Goal: Task Accomplishment & Management: Use online tool/utility

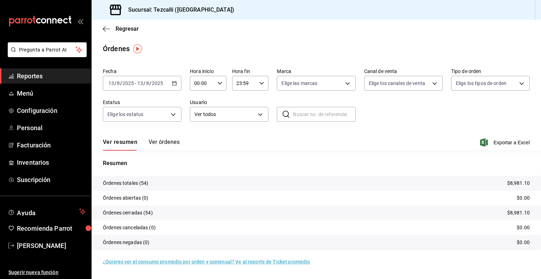
click at [152, 86] on div "[DATE] [DATE] - [DATE] [DATE]" at bounding box center [142, 83] width 79 height 15
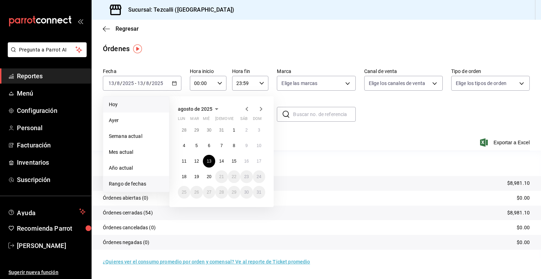
click at [148, 107] on span "Hoy" at bounding box center [136, 104] width 55 height 7
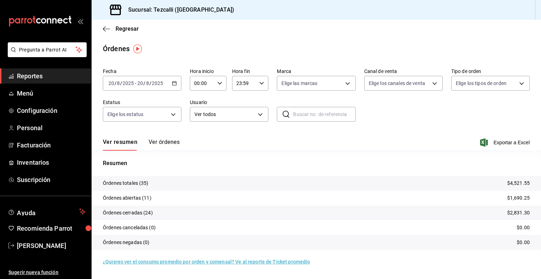
click at [170, 140] on button "Ver órdenes" at bounding box center [164, 144] width 31 height 12
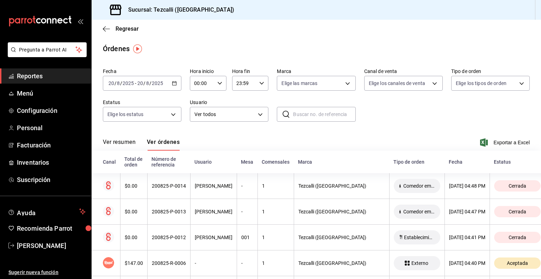
click at [127, 146] on button "Ver resumen" at bounding box center [119, 144] width 33 height 12
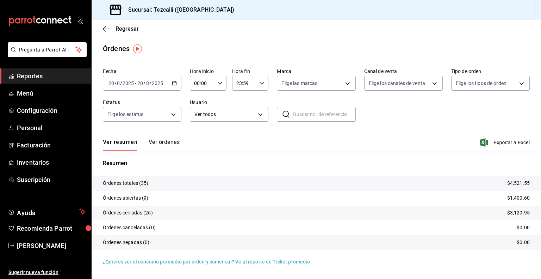
click at [165, 146] on button "Ver órdenes" at bounding box center [164, 144] width 31 height 12
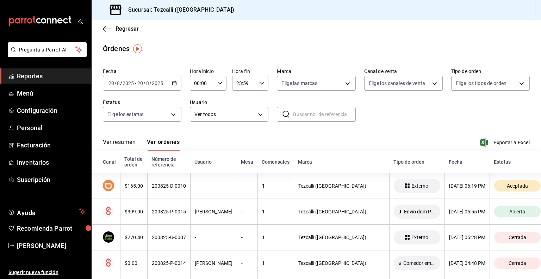
click at [126, 142] on button "Ver resumen" at bounding box center [119, 144] width 33 height 12
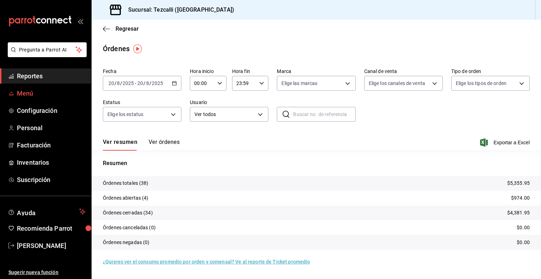
click at [48, 90] on span "Menú" at bounding box center [51, 93] width 69 height 10
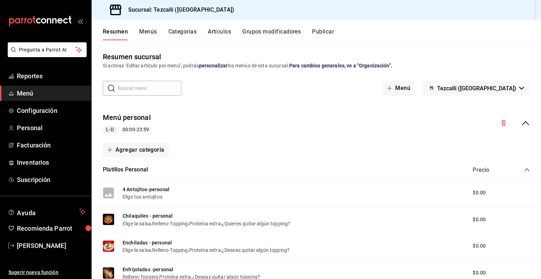
click at [142, 34] on button "Menús" at bounding box center [148, 34] width 18 height 12
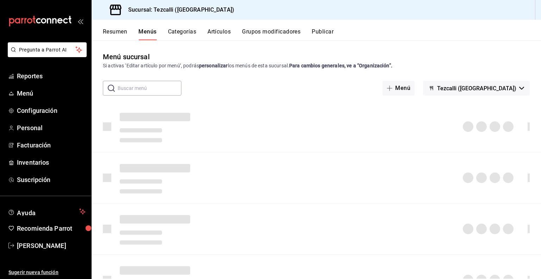
click at [216, 32] on button "Artículos" at bounding box center [218, 34] width 23 height 12
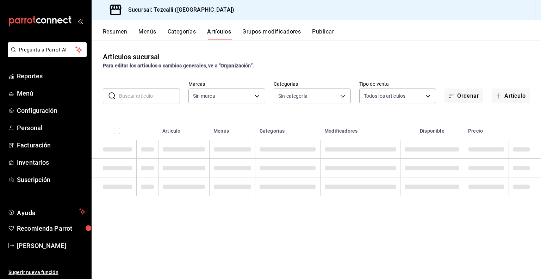
click at [216, 32] on button "Artículos" at bounding box center [219, 34] width 24 height 12
type input "18689ee2-ba4b-482e-b8cd-c8334c7db8ec,22f768fd-becd-4c31-a818-2407a4be0b08"
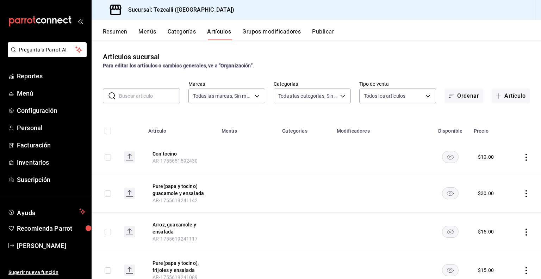
type input "a037816d-1762-4110-85fb-de6c64f56d36,ed31f90a-1473-4592-bc6b-c482666ba759,20878…"
drag, startPoint x: 151, startPoint y: 103, endPoint x: 155, endPoint y: 98, distance: 6.6
click at [155, 98] on div "​ ​" at bounding box center [141, 95] width 77 height 15
click at [155, 98] on input "text" at bounding box center [149, 96] width 61 height 14
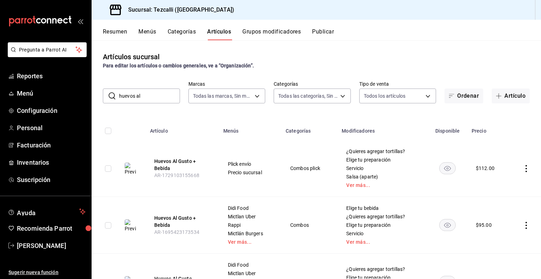
click at [133, 172] on img at bounding box center [130, 168] width 11 height 13
click at [143, 93] on input "huevos al" at bounding box center [149, 96] width 61 height 14
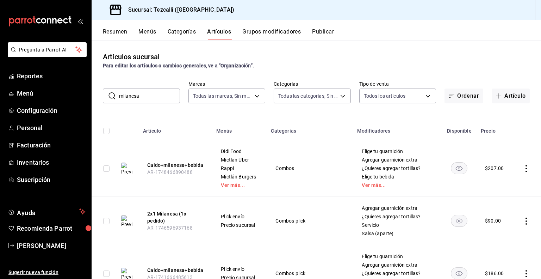
click at [268, 74] on div "Artículos sucursal Para editar los artículos o cambios generales, ve a “Organiz…" at bounding box center [316, 159] width 449 height 238
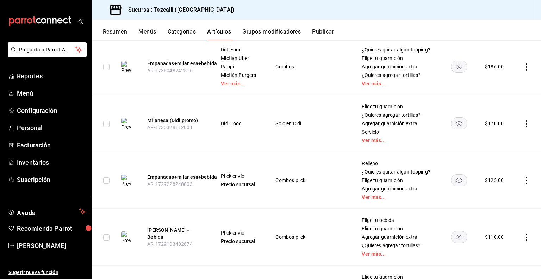
scroll to position [328, 0]
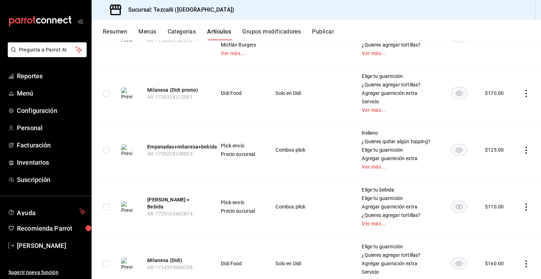
click at [127, 94] on img at bounding box center [126, 93] width 11 height 13
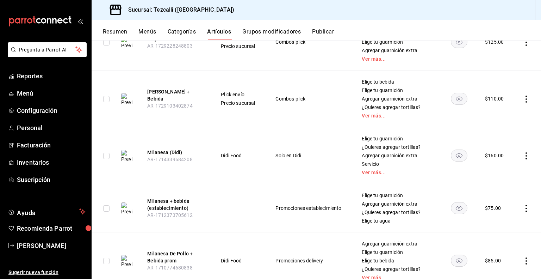
scroll to position [437, 0]
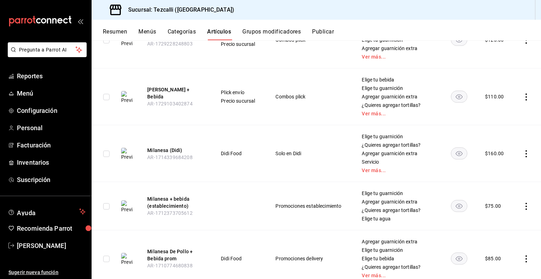
click at [124, 152] on img at bounding box center [126, 154] width 11 height 13
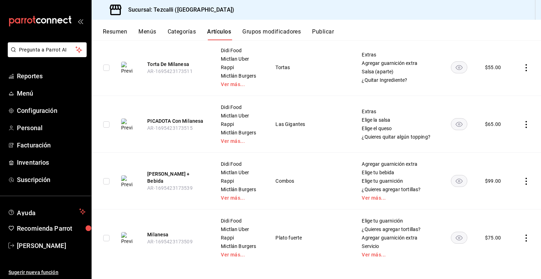
scroll to position [895, 0]
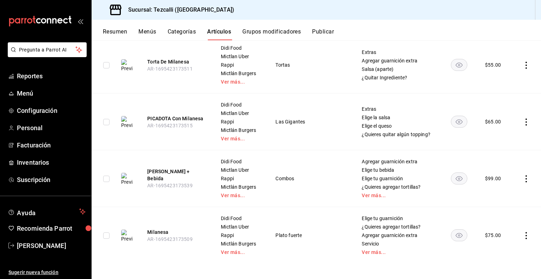
click at [128, 229] on img at bounding box center [126, 235] width 11 height 13
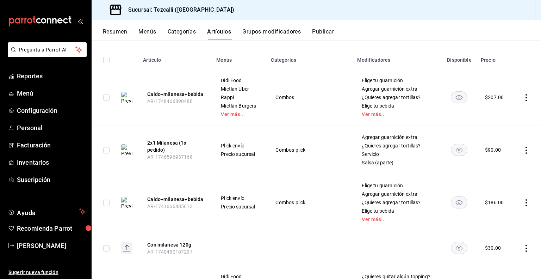
scroll to position [0, 0]
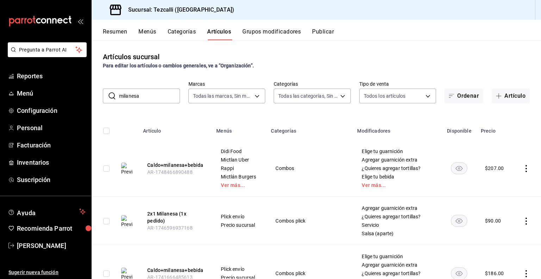
click at [139, 102] on input "milanesa" at bounding box center [149, 96] width 61 height 14
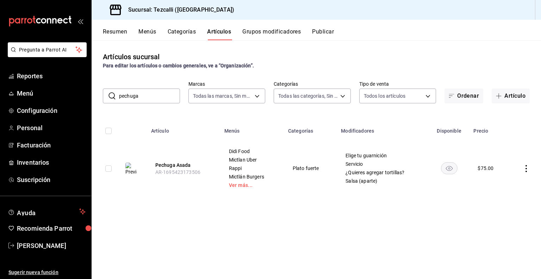
click at [132, 169] on img at bounding box center [130, 168] width 11 height 13
click at [148, 96] on input "pechuga" at bounding box center [149, 96] width 61 height 14
click at [133, 167] on img at bounding box center [130, 168] width 11 height 13
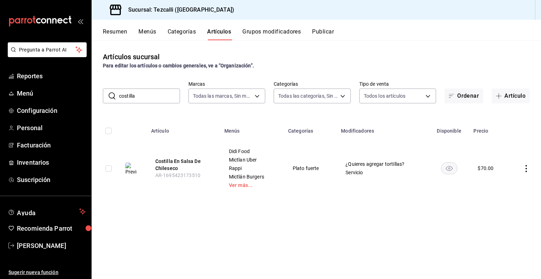
click at [149, 94] on input "costilla" at bounding box center [149, 96] width 61 height 14
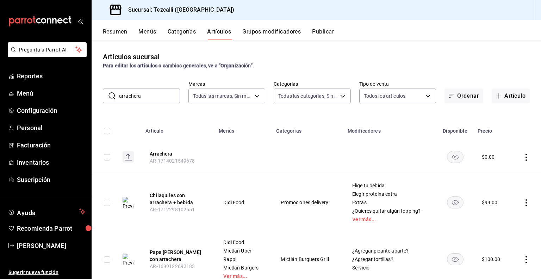
click at [130, 155] on rect at bounding box center [128, 156] width 11 height 11
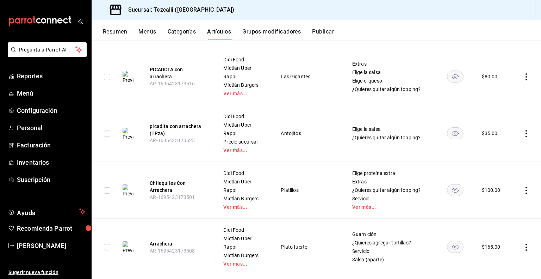
scroll to position [399, 0]
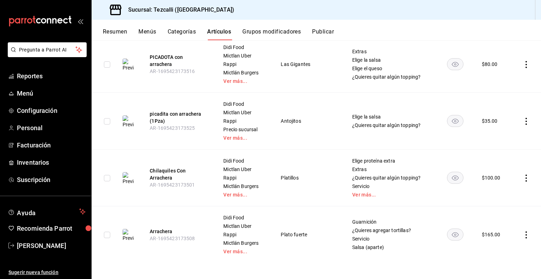
click at [125, 236] on img at bounding box center [128, 235] width 11 height 13
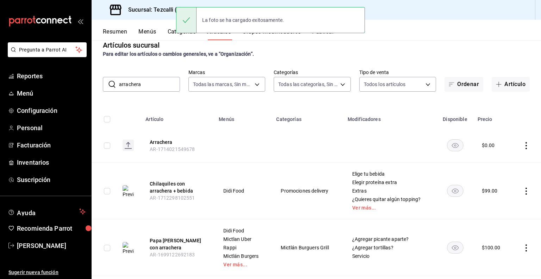
scroll to position [0, 0]
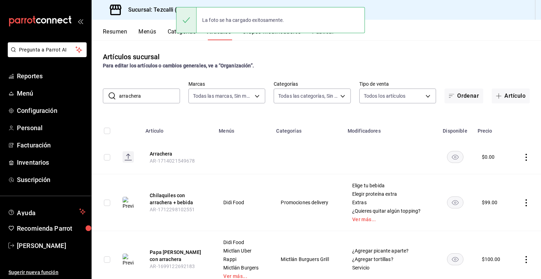
click at [152, 102] on input "arrachera" at bounding box center [149, 96] width 61 height 14
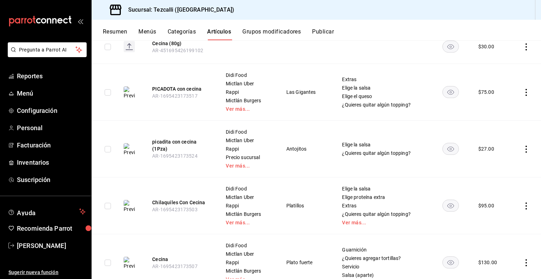
scroll to position [195, 0]
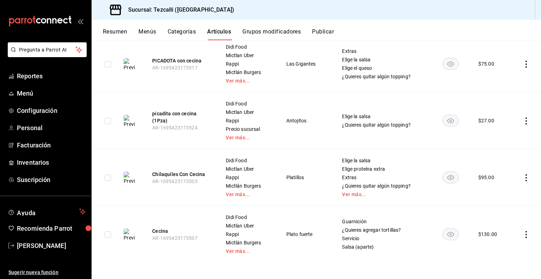
click at [122, 230] on td at bounding box center [131, 234] width 26 height 57
click at [127, 231] on img at bounding box center [129, 234] width 11 height 13
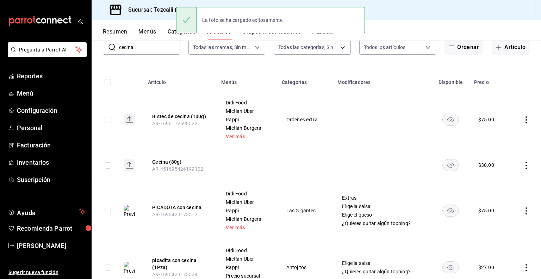
scroll to position [0, 0]
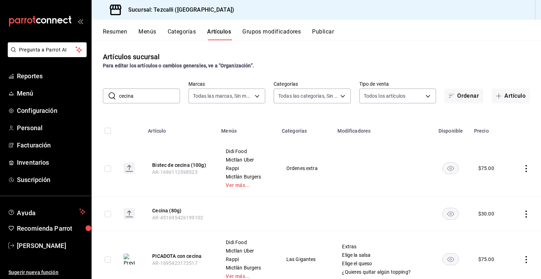
click at [135, 97] on input "cecina" at bounding box center [149, 96] width 61 height 14
type input "torta"
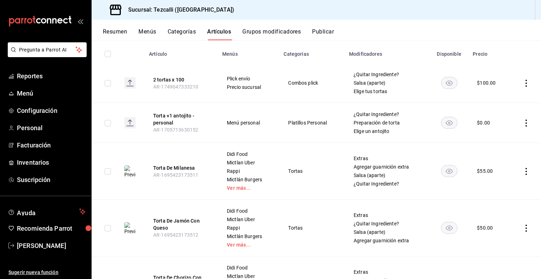
scroll to position [78, 0]
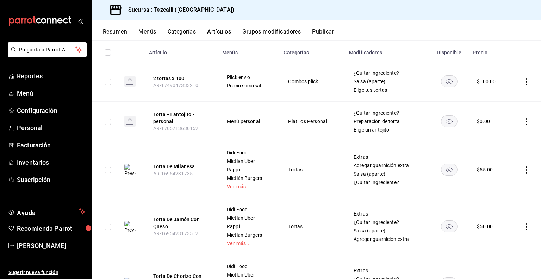
click at [132, 169] on img at bounding box center [129, 170] width 11 height 13
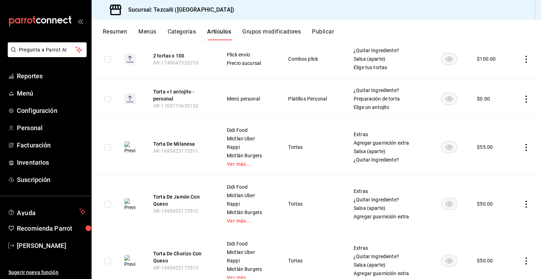
click at [131, 146] on img at bounding box center [129, 147] width 11 height 13
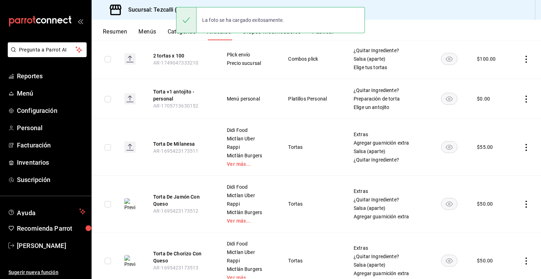
scroll to position [127, 0]
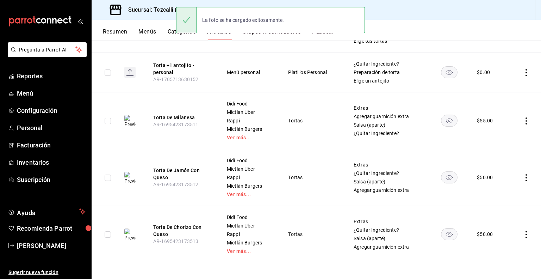
click at [129, 174] on img at bounding box center [129, 178] width 11 height 13
click at [132, 230] on img at bounding box center [129, 234] width 11 height 13
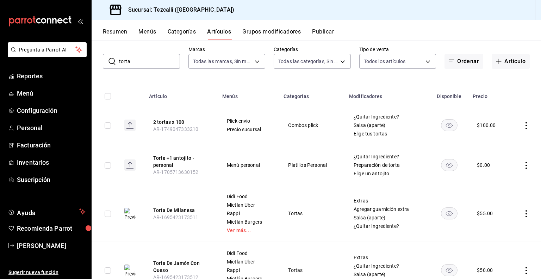
scroll to position [0, 0]
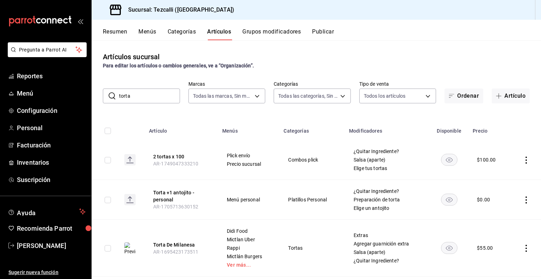
click at [159, 96] on input "torta" at bounding box center [149, 96] width 61 height 14
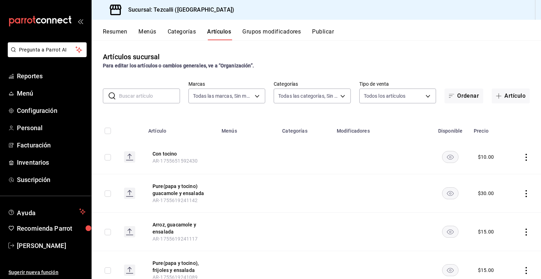
click at [148, 95] on input "text" at bounding box center [149, 96] width 61 height 14
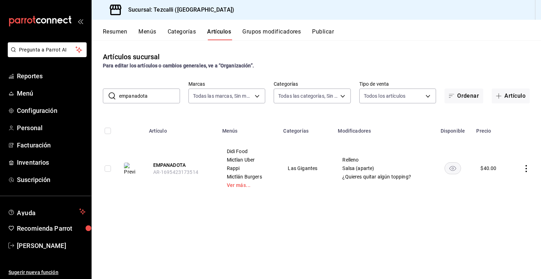
click at [130, 168] on img at bounding box center [129, 168] width 11 height 13
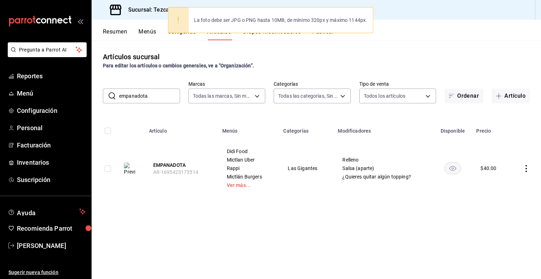
click at [129, 167] on img at bounding box center [129, 168] width 11 height 13
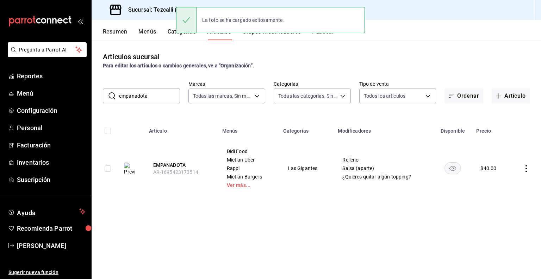
click at [169, 96] on input "empanadota" at bounding box center [149, 96] width 61 height 14
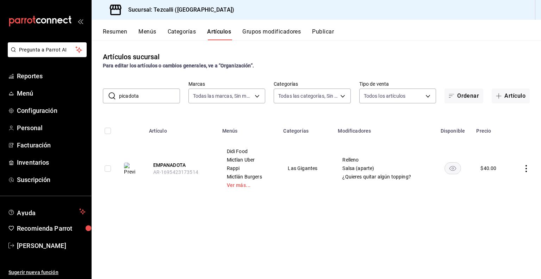
type input "picadota"
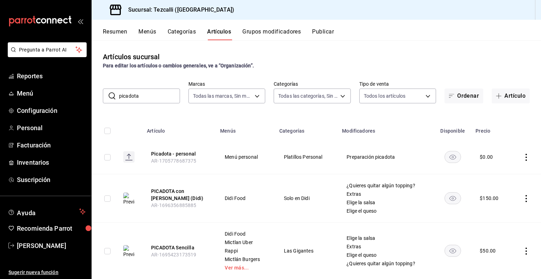
click at [268, 57] on div "Artículos sucursal Para editar los artículos o cambios generales, ve a “Organiz…" at bounding box center [316, 60] width 449 height 18
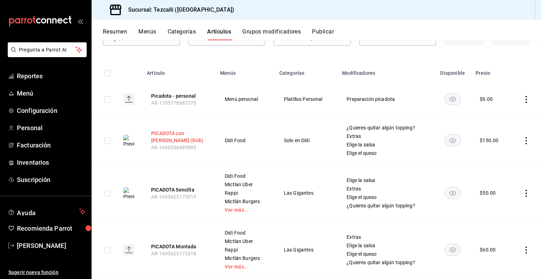
click at [157, 136] on button "PICADOTA con [PERSON_NAME] (Didi)" at bounding box center [179, 137] width 56 height 14
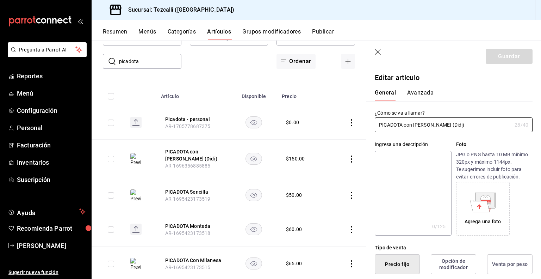
type input "$150.00"
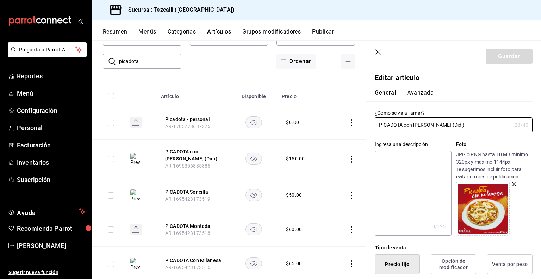
click at [379, 48] on header "Guardar" at bounding box center [453, 55] width 175 height 29
click at [377, 51] on icon "button" at bounding box center [378, 52] width 7 height 7
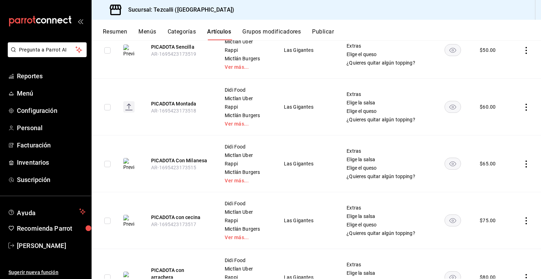
scroll to position [201, 0]
click at [130, 164] on img at bounding box center [128, 163] width 11 height 13
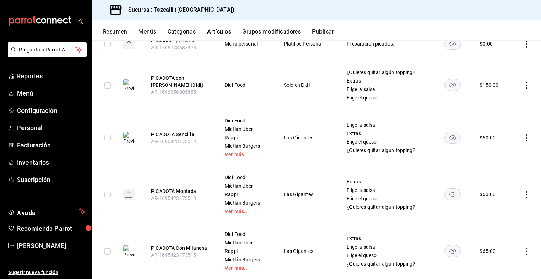
scroll to position [112, 0]
click at [125, 138] on img at bounding box center [128, 139] width 11 height 13
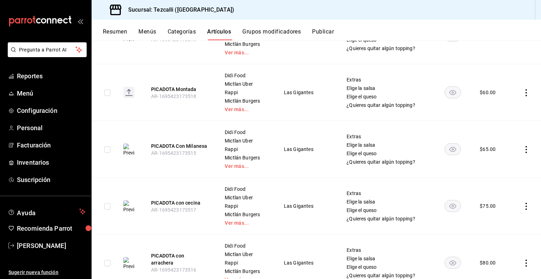
scroll to position [219, 0]
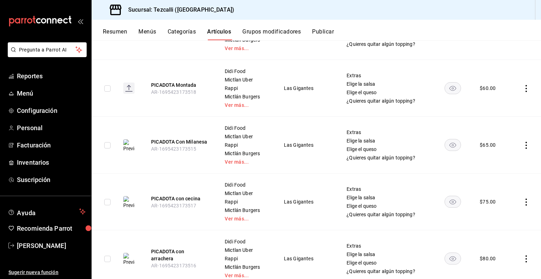
click at [127, 202] on img at bounding box center [128, 202] width 11 height 13
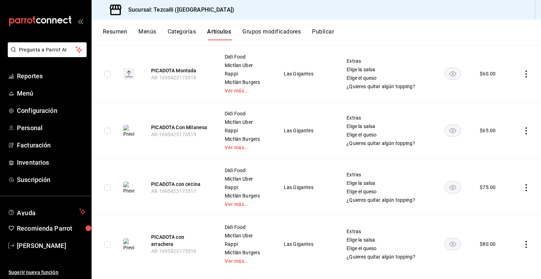
scroll to position [243, 0]
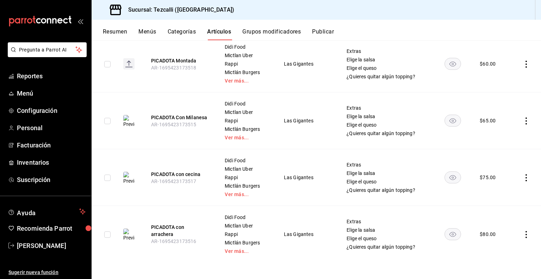
click at [128, 231] on img at bounding box center [128, 234] width 11 height 13
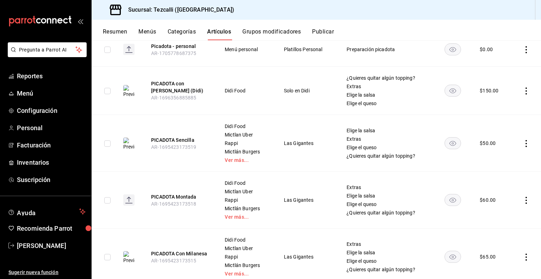
scroll to position [109, 0]
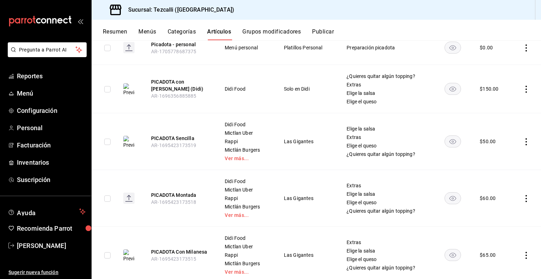
click at [130, 198] on rect at bounding box center [128, 197] width 11 height 11
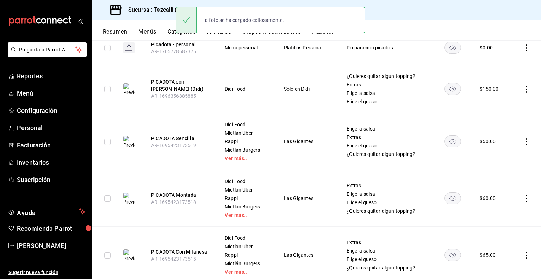
scroll to position [0, 0]
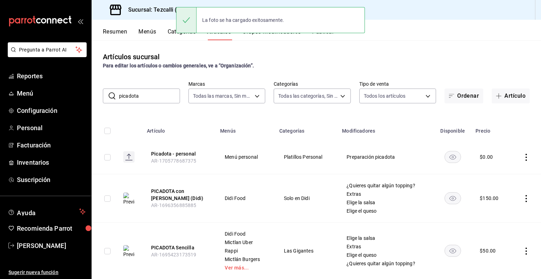
click at [131, 94] on input "picadota" at bounding box center [149, 96] width 61 height 14
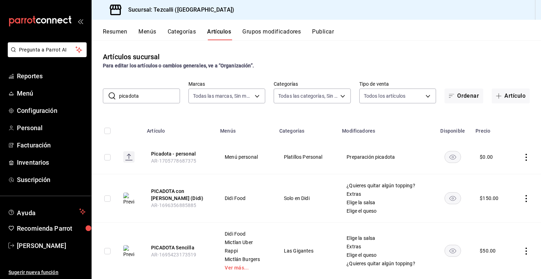
click at [131, 94] on input "picadota" at bounding box center [149, 96] width 61 height 14
type input "empanada"
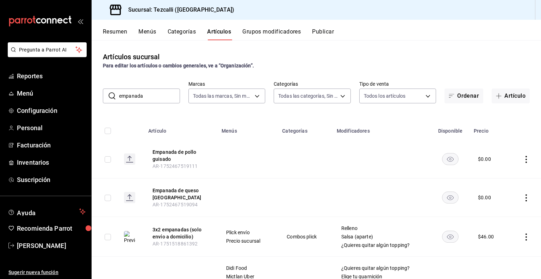
click at [204, 105] on div "Artículos sucursal Para editar los artículos o cambios generales, ve a “Organiz…" at bounding box center [316, 159] width 449 height 238
